Goal: Check status: Check status

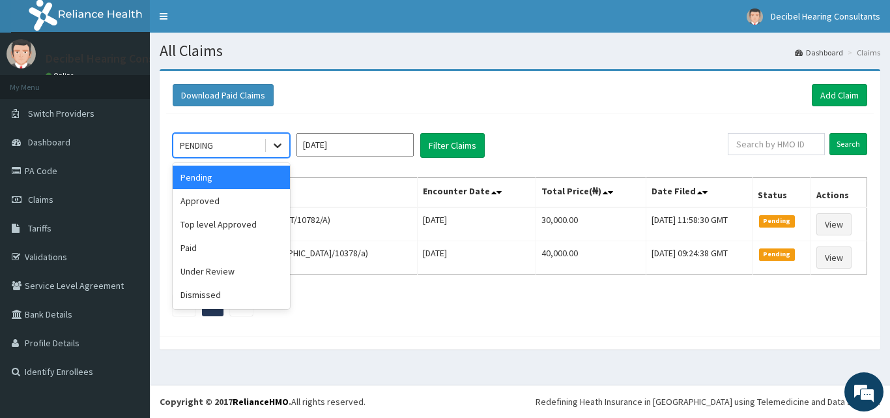
click at [281, 146] on icon at bounding box center [277, 145] width 13 height 13
click at [246, 247] on div "Paid" at bounding box center [231, 247] width 117 height 23
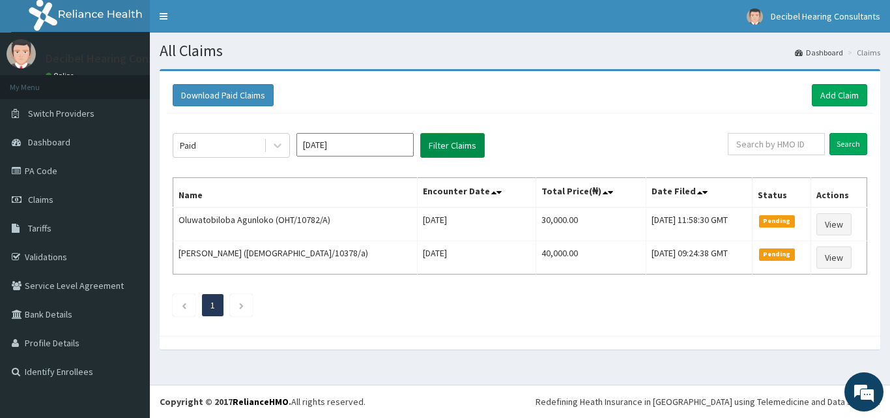
click at [468, 158] on button "Filter Claims" at bounding box center [452, 145] width 64 height 25
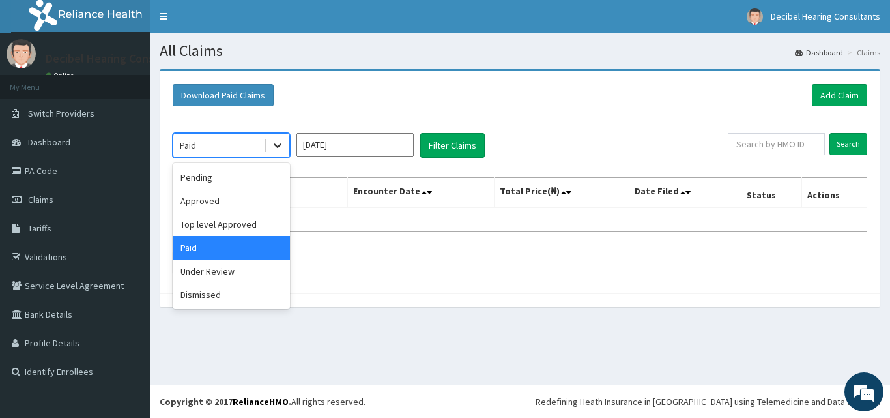
click at [281, 150] on icon at bounding box center [277, 145] width 13 height 13
click at [259, 186] on div "Pending" at bounding box center [231, 176] width 117 height 23
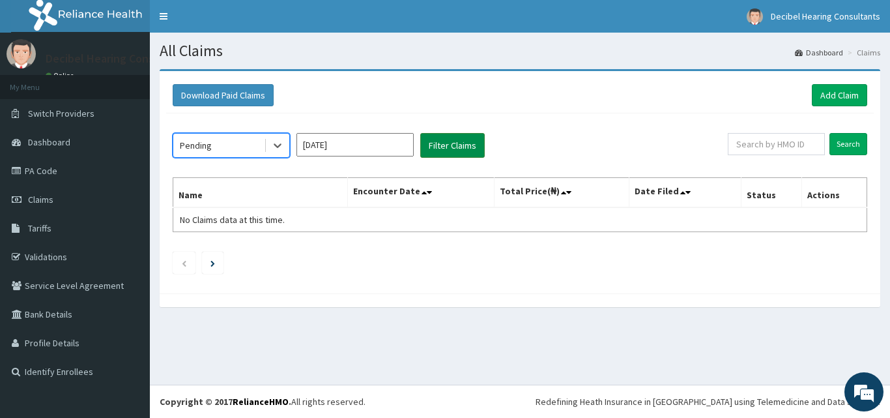
click at [459, 146] on button "Filter Claims" at bounding box center [452, 145] width 64 height 25
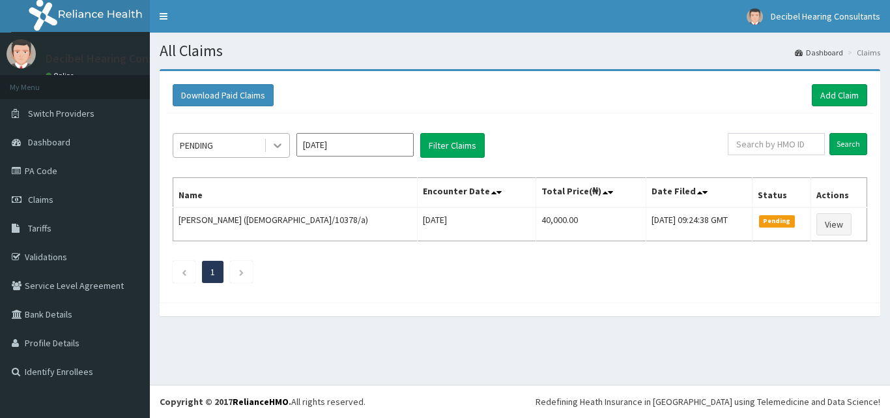
click at [278, 143] on icon at bounding box center [277, 145] width 13 height 13
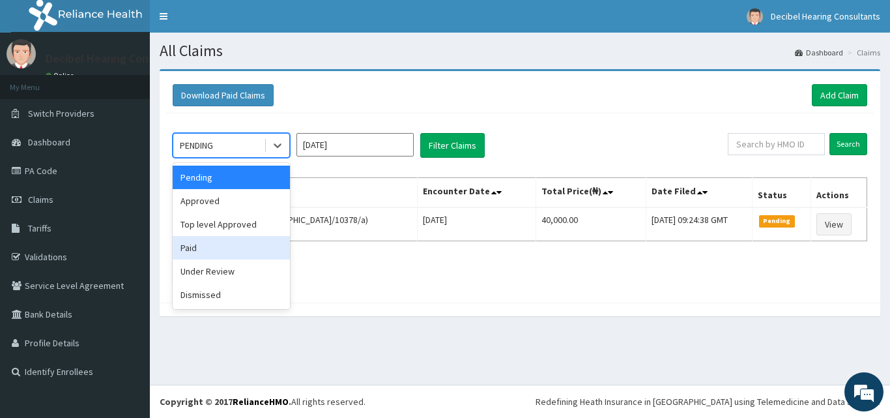
click at [242, 240] on div "Paid" at bounding box center [231, 247] width 117 height 23
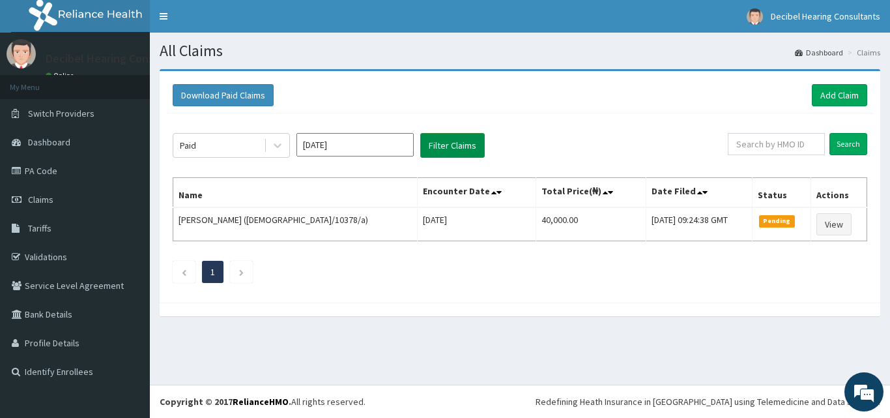
click at [443, 139] on button "Filter Claims" at bounding box center [452, 145] width 64 height 25
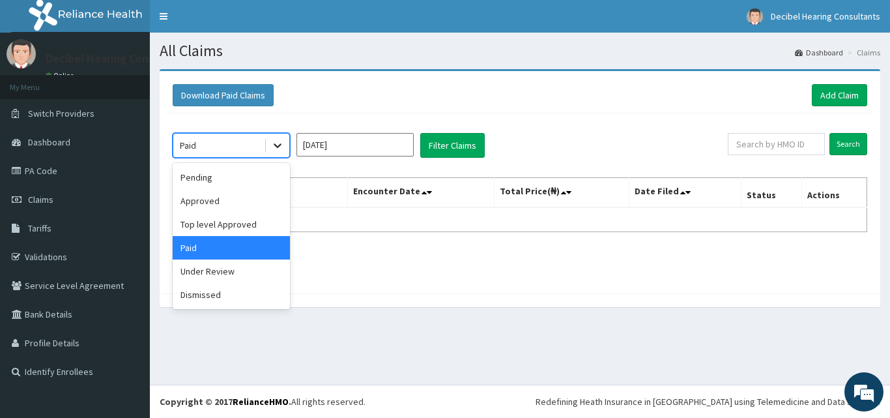
click at [282, 147] on icon at bounding box center [277, 145] width 13 height 13
click at [263, 198] on div "Approved" at bounding box center [231, 200] width 117 height 23
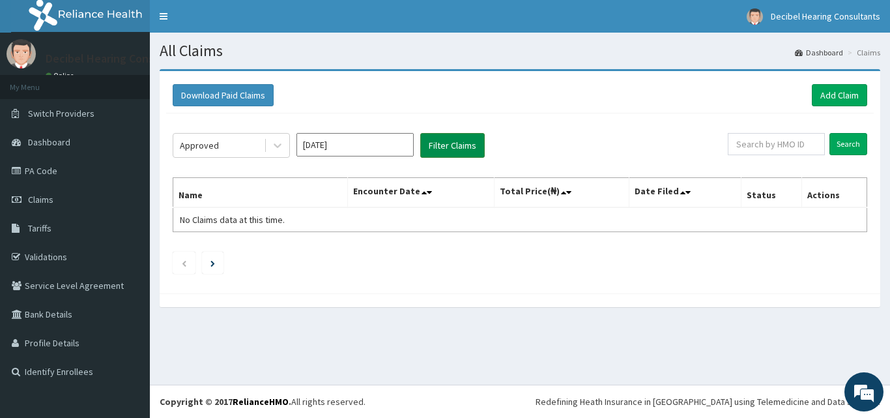
click at [457, 154] on button "Filter Claims" at bounding box center [452, 145] width 64 height 25
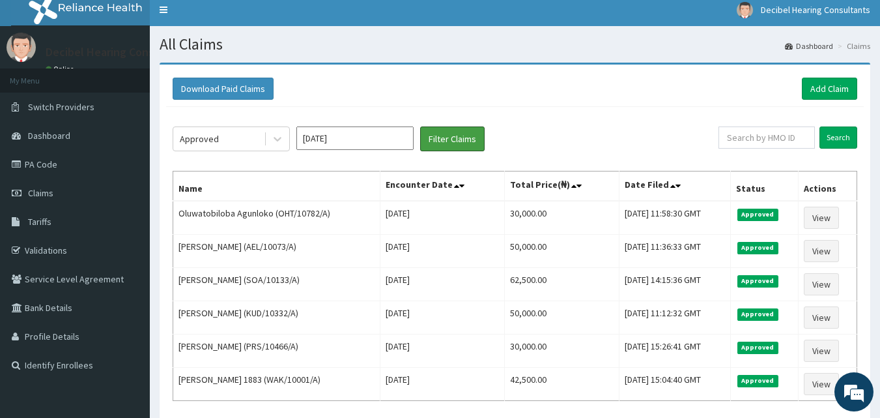
scroll to position [5, 0]
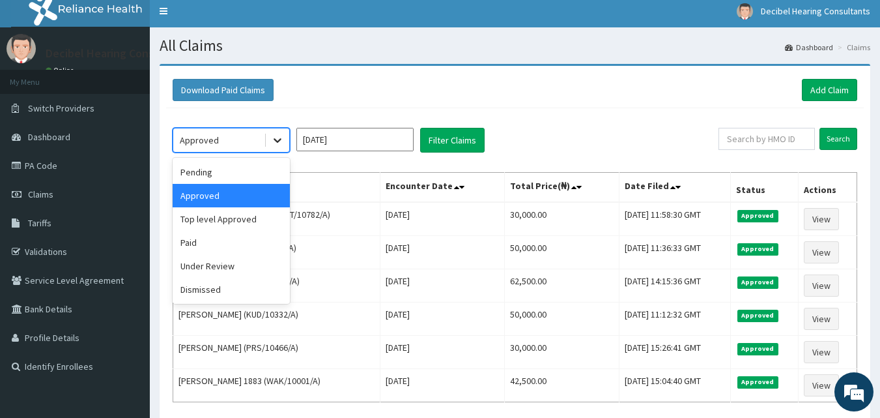
click at [273, 139] on icon at bounding box center [277, 140] width 13 height 13
click at [258, 221] on div "Top level Approved" at bounding box center [231, 218] width 117 height 23
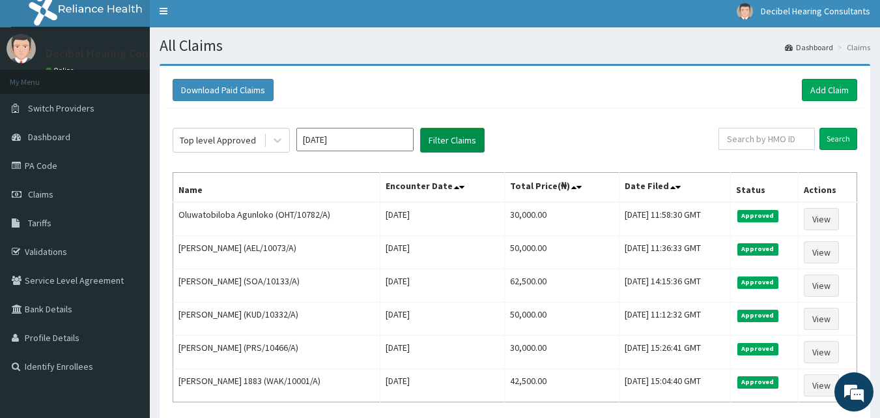
click at [464, 138] on button "Filter Claims" at bounding box center [452, 140] width 64 height 25
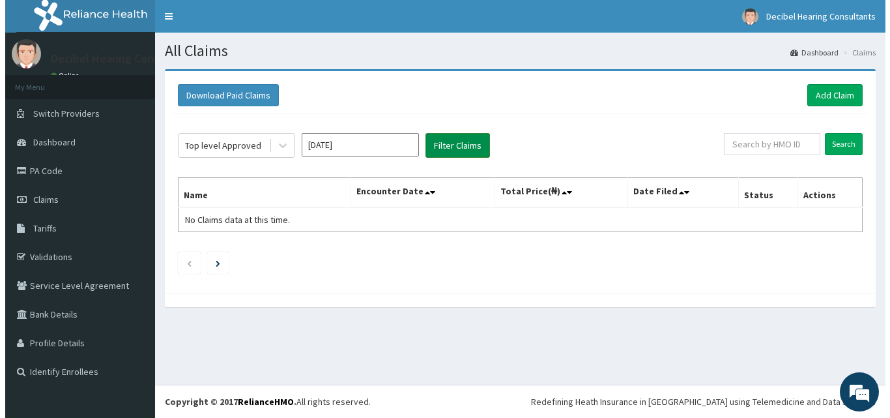
scroll to position [0, 0]
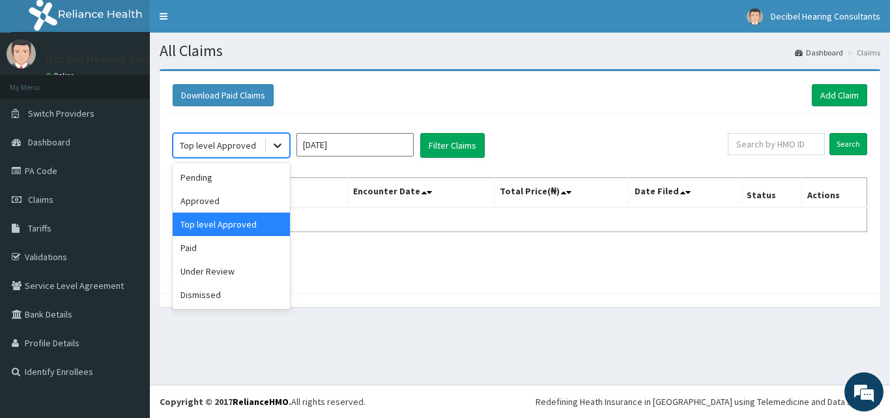
click at [287, 137] on div at bounding box center [277, 145] width 23 height 23
click at [230, 272] on div "Under Review" at bounding box center [231, 270] width 117 height 23
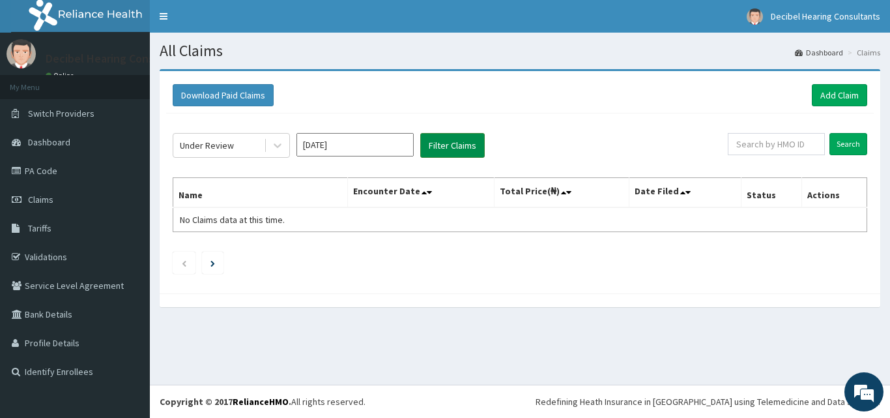
click at [443, 140] on button "Filter Claims" at bounding box center [452, 145] width 64 height 25
click at [283, 141] on icon at bounding box center [277, 145] width 13 height 13
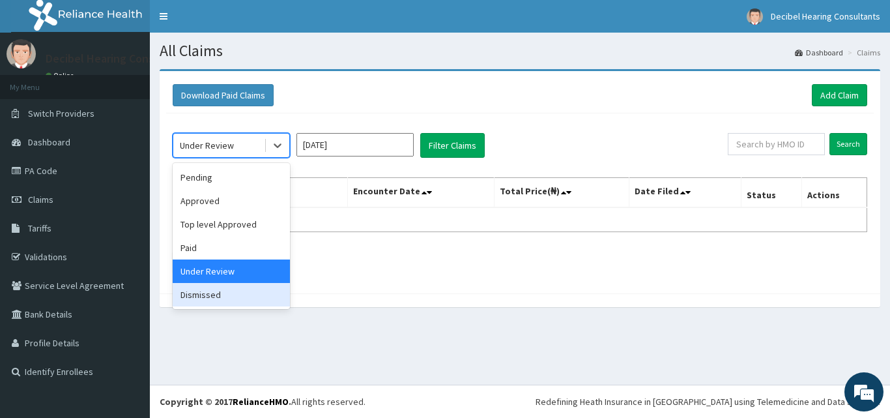
click at [248, 291] on div "Dismissed" at bounding box center [231, 294] width 117 height 23
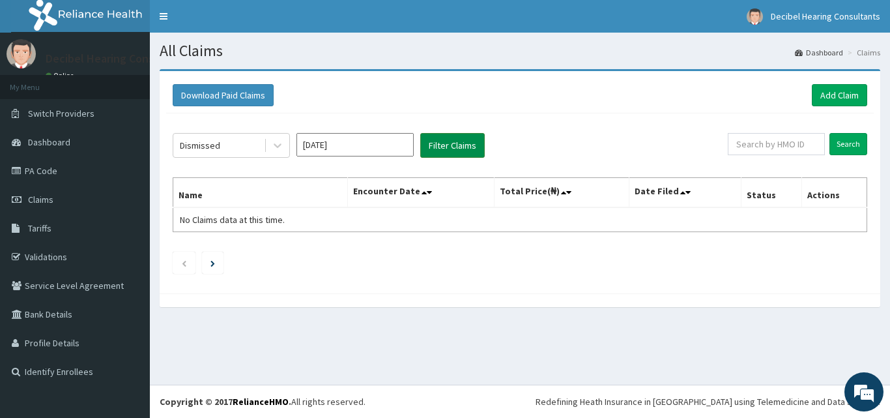
click at [436, 156] on button "Filter Claims" at bounding box center [452, 145] width 64 height 25
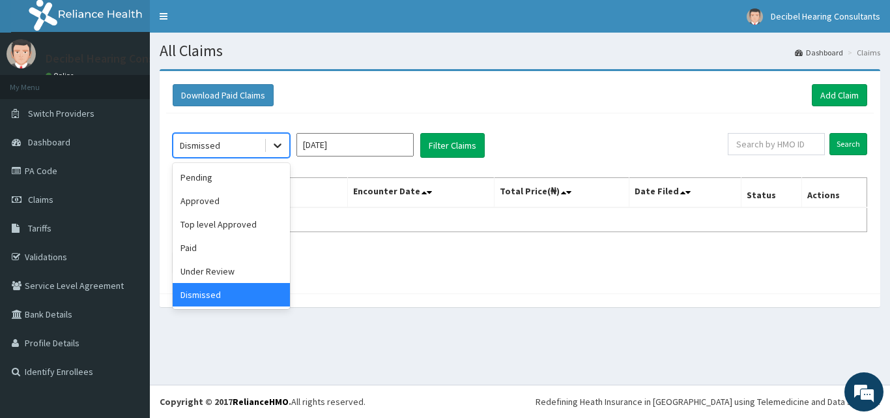
click at [279, 137] on div at bounding box center [277, 145] width 23 height 23
click at [259, 180] on div "Pending" at bounding box center [231, 176] width 117 height 23
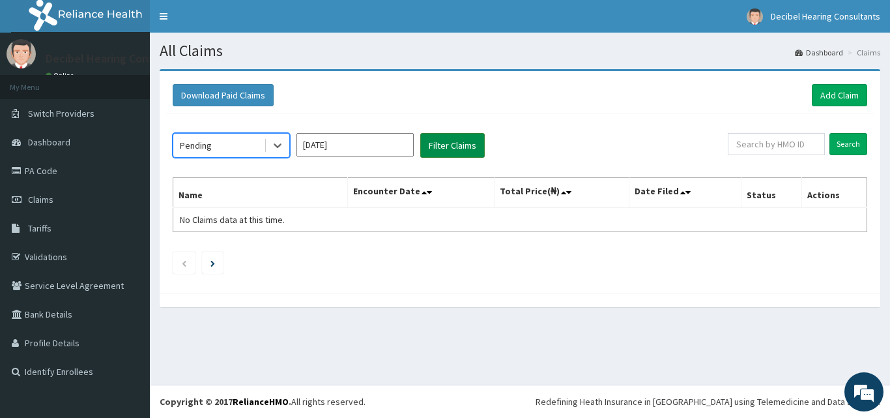
click at [438, 141] on button "Filter Claims" at bounding box center [452, 145] width 64 height 25
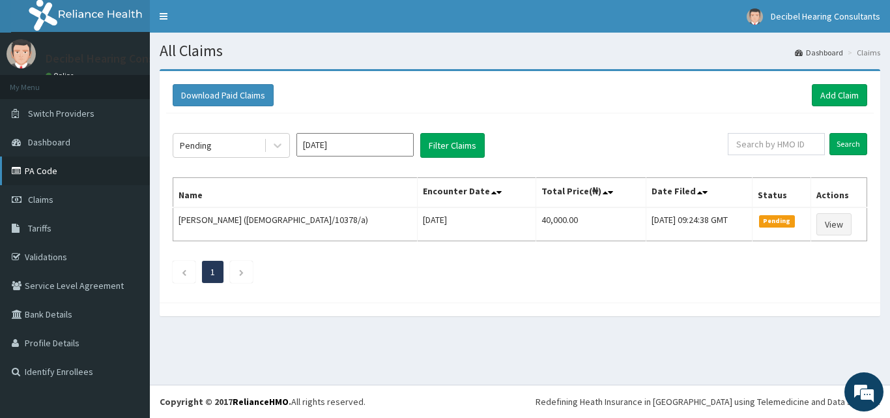
click at [55, 171] on link "PA Code" at bounding box center [75, 170] width 150 height 29
